Goal: Transaction & Acquisition: Purchase product/service

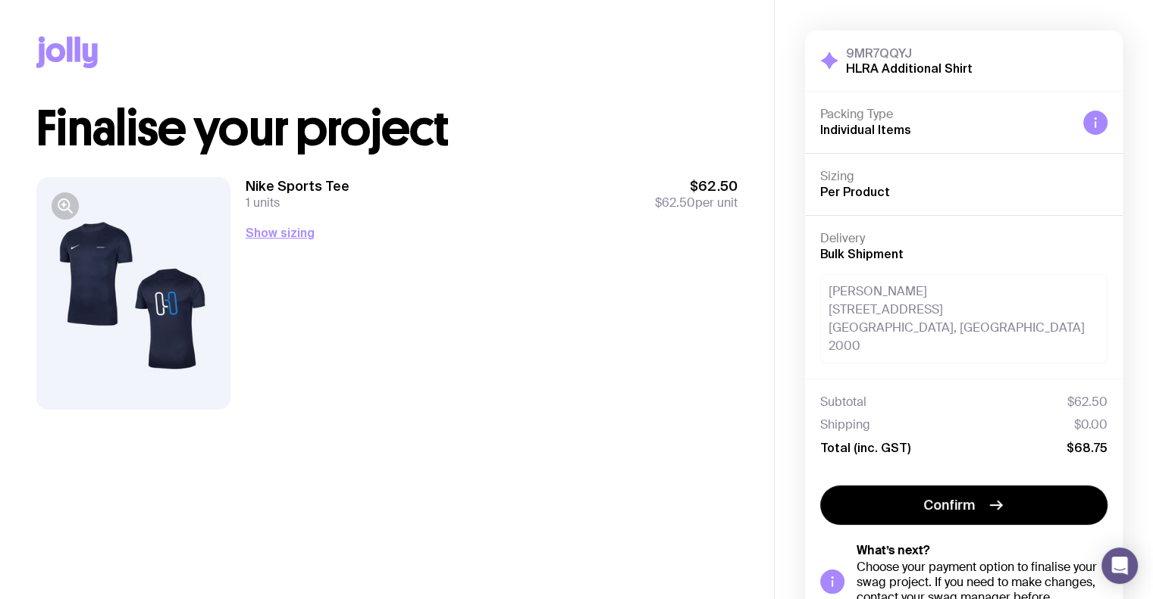
click at [309, 29] on div "Copy Link" at bounding box center [386, 52] width 701 height 105
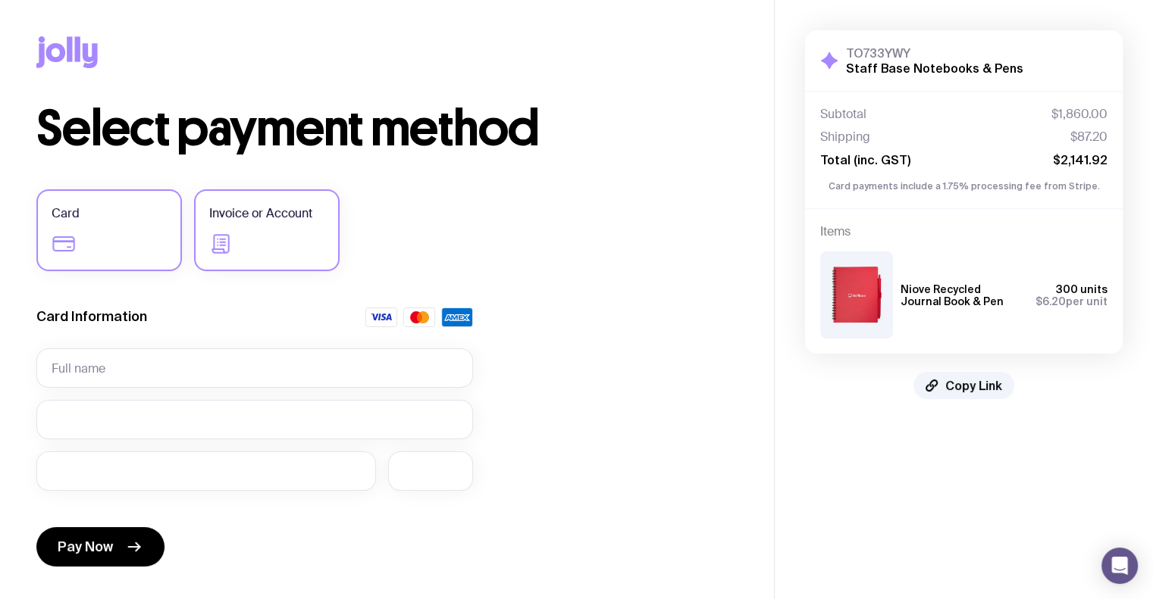
click at [261, 205] on span "Invoice or Account" at bounding box center [260, 214] width 103 height 18
click at [0, 0] on input "Invoice or Account" at bounding box center [0, 0] width 0 height 0
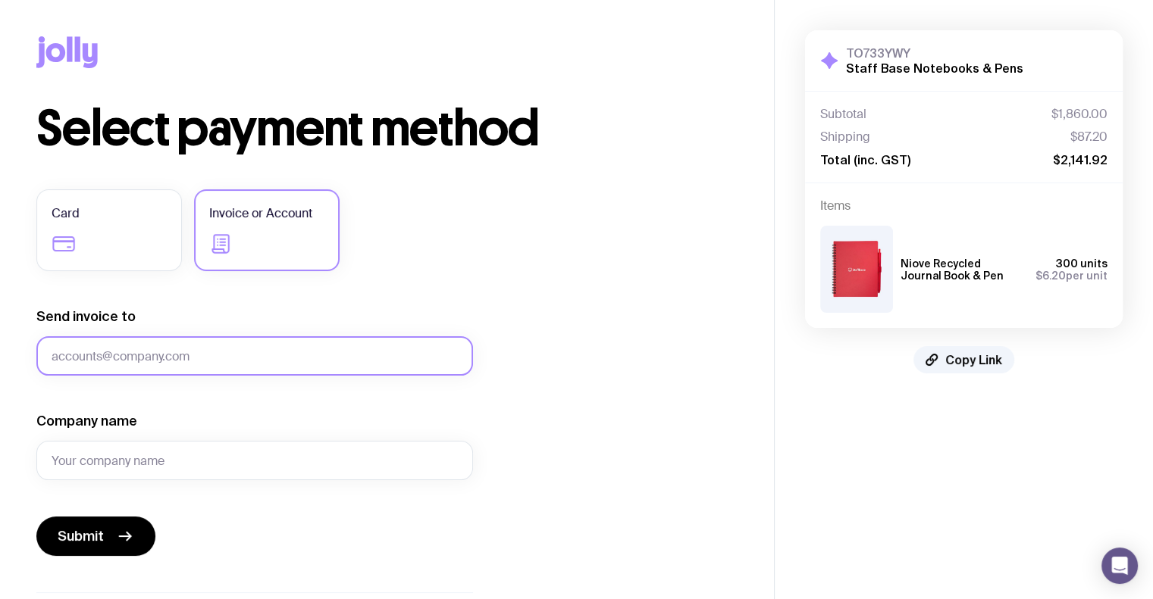
click at [161, 349] on input "Send invoice to" at bounding box center [254, 355] width 437 height 39
click at [142, 449] on input "Company name" at bounding box center [254, 460] width 437 height 39
click at [92, 354] on input "Send invoice to" at bounding box center [254, 355] width 437 height 39
paste input "jeniffer.barros@staffbase.com"
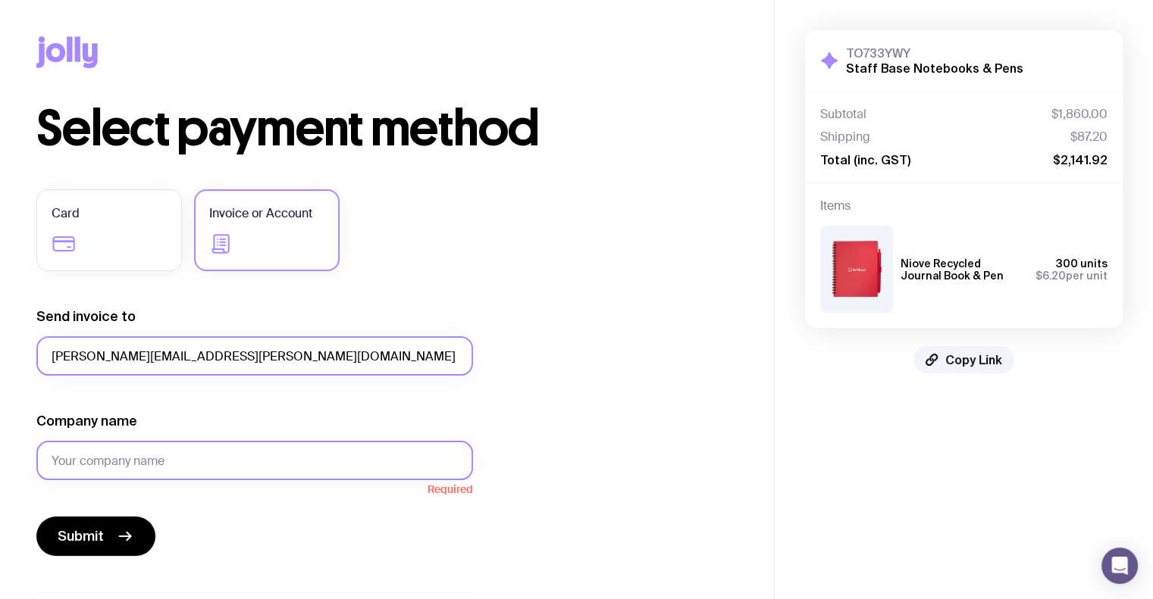
type input "jeniffer.barros@staffbase.com"
click at [149, 449] on input "Company name" at bounding box center [254, 460] width 437 height 39
drag, startPoint x: 143, startPoint y: 462, endPoint x: 246, endPoint y: 360, distance: 144.7
click at [143, 462] on input "Staffbase" at bounding box center [254, 460] width 437 height 39
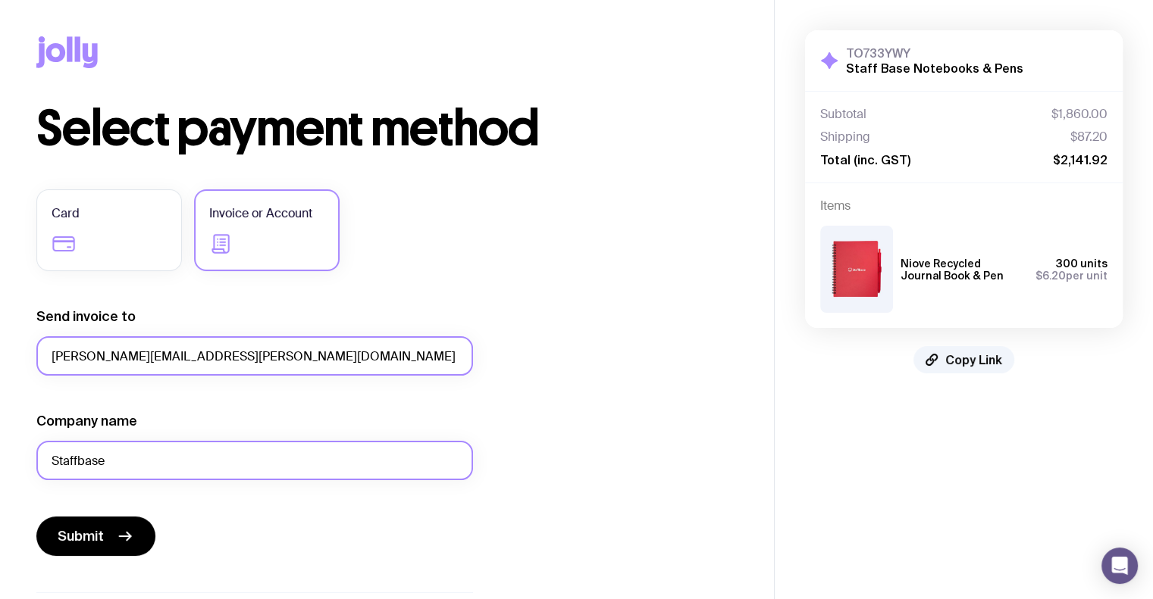
click at [73, 469] on input "Staffbase" at bounding box center [254, 460] width 437 height 39
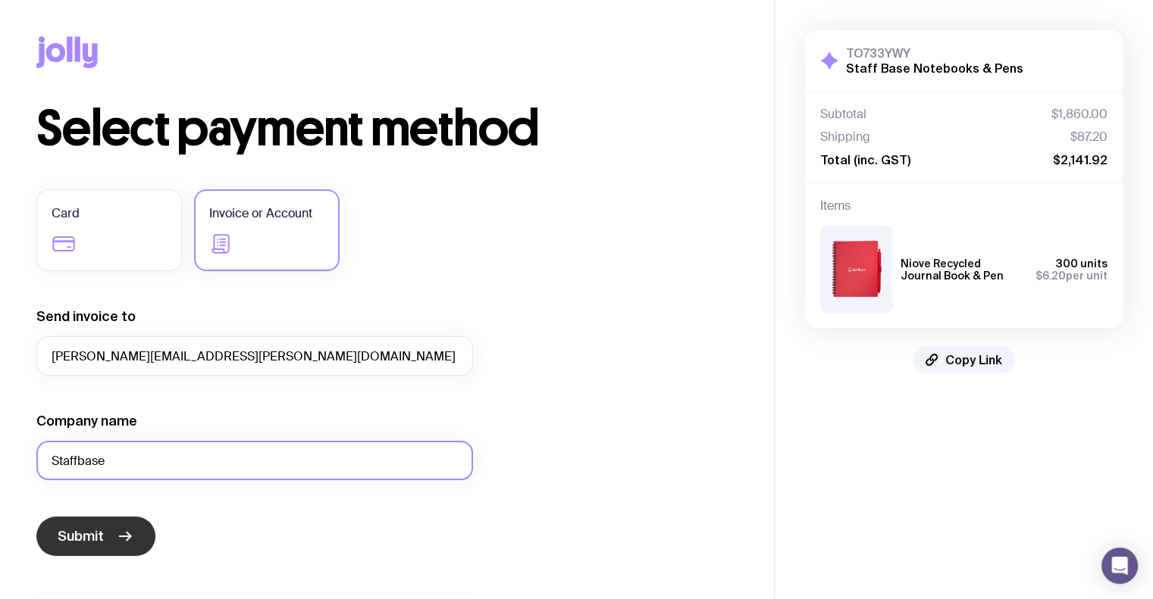
type input "Staffbase"
click at [85, 531] on span "Submit" at bounding box center [81, 536] width 46 height 18
